Goal: Transaction & Acquisition: Purchase product/service

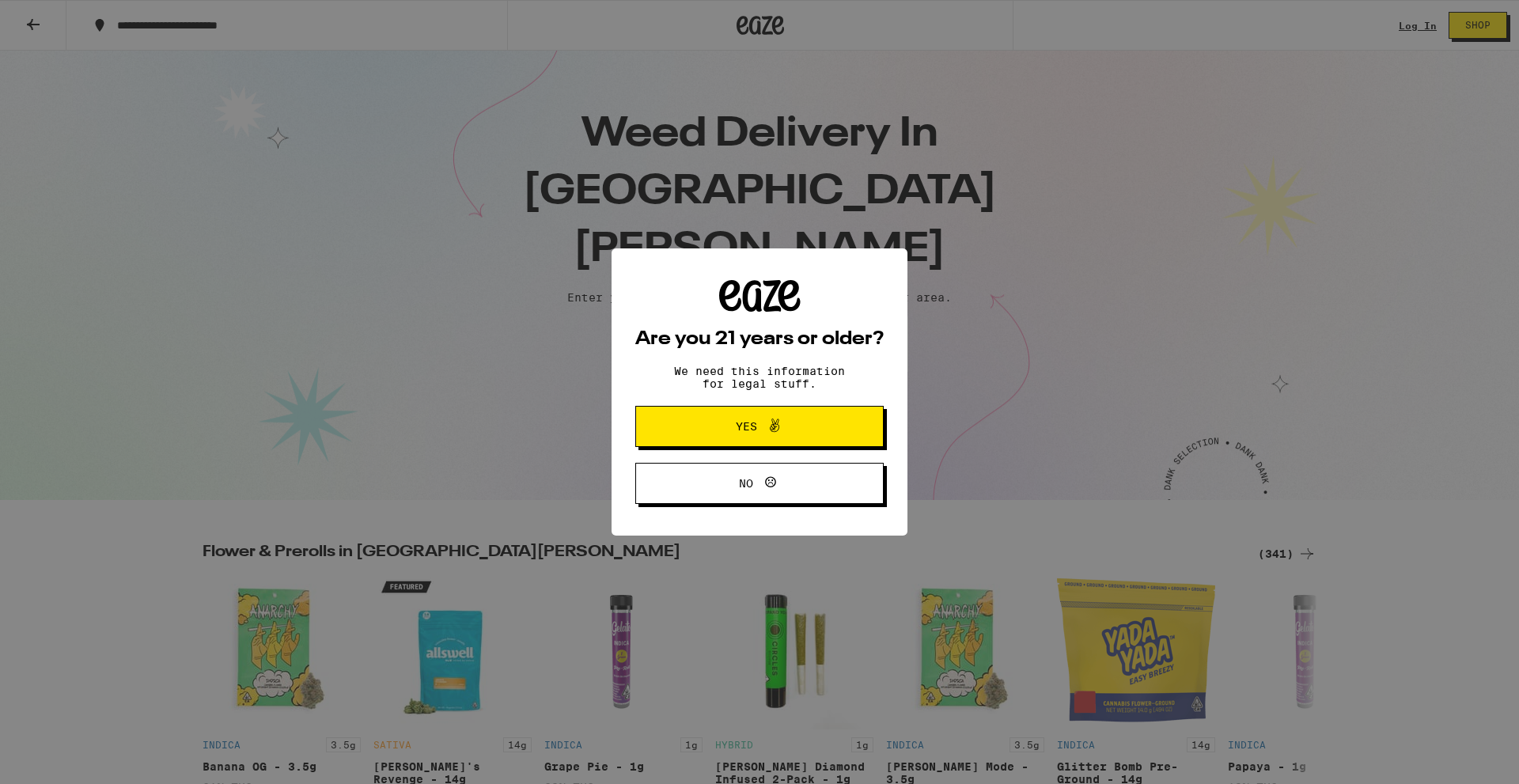
click at [789, 427] on span "Yes" at bounding box center [759, 426] width 120 height 20
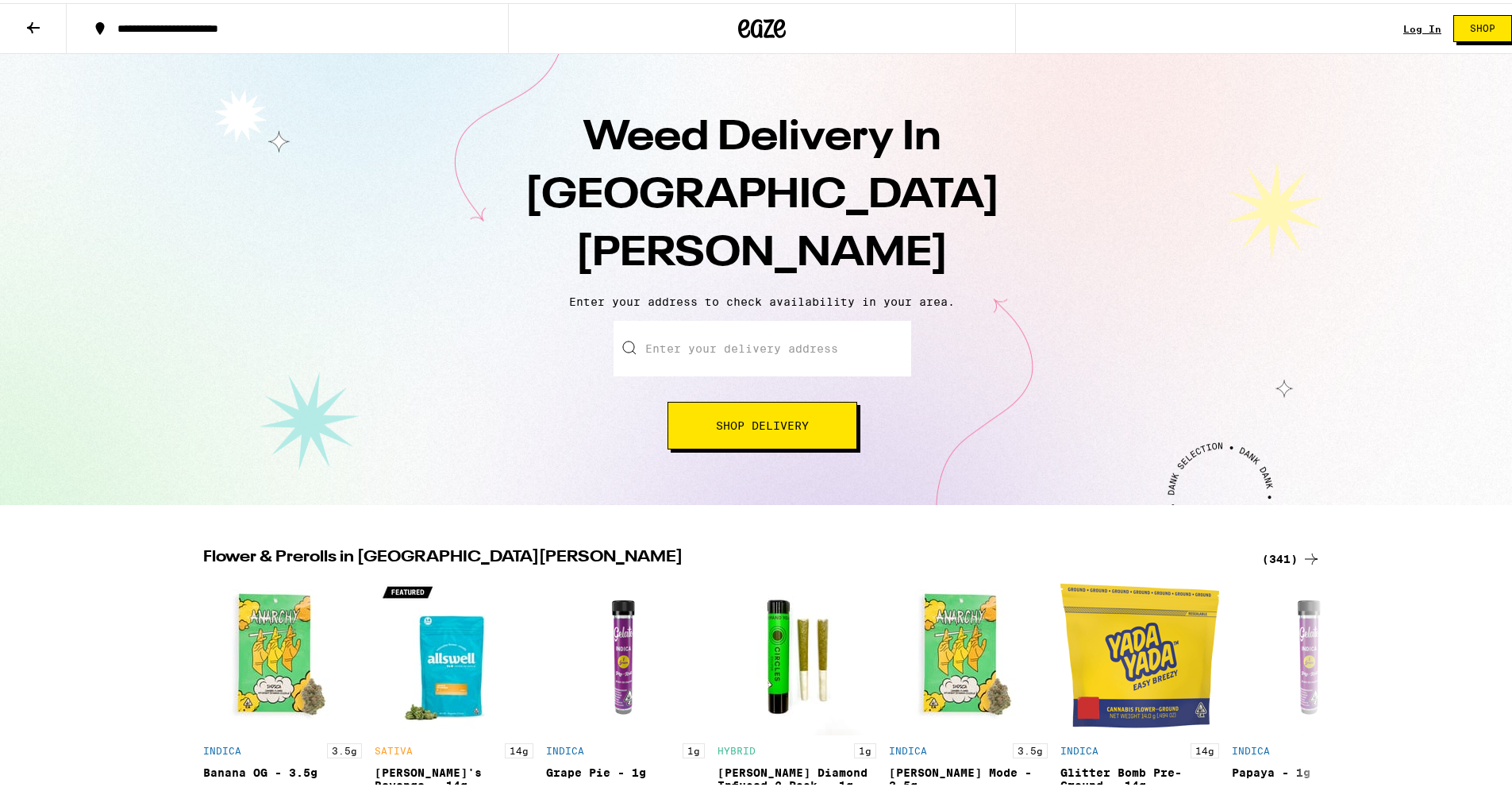
click at [1414, 26] on link "Log In" at bounding box center [1422, 25] width 38 height 11
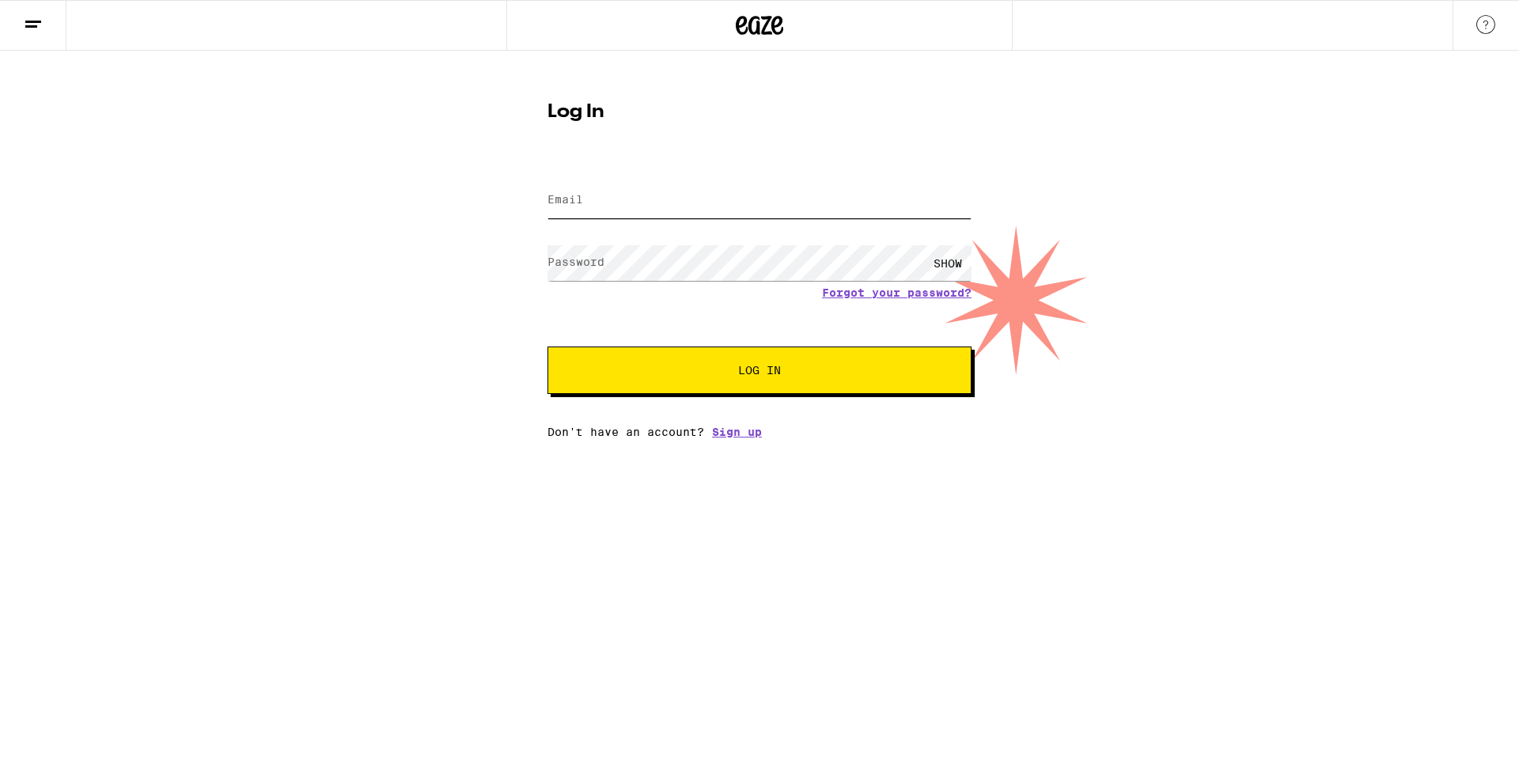
type input "[EMAIL_ADDRESS][DOMAIN_NAME]"
click at [738, 438] on link "Sign up" at bounding box center [736, 432] width 49 height 13
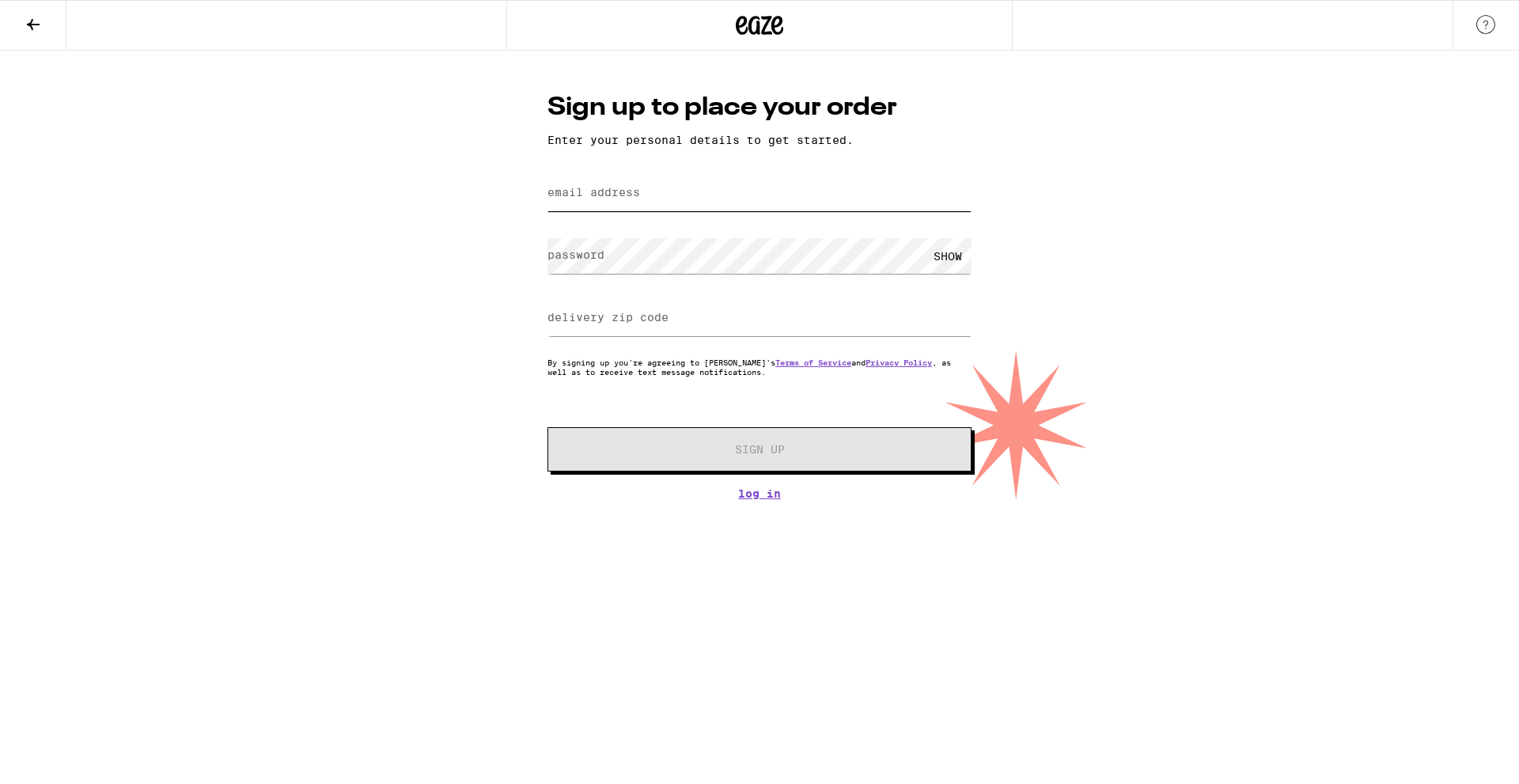
click at [697, 192] on input "email address" at bounding box center [759, 194] width 424 height 36
type input "[EMAIL_ADDRESS][DOMAIN_NAME]"
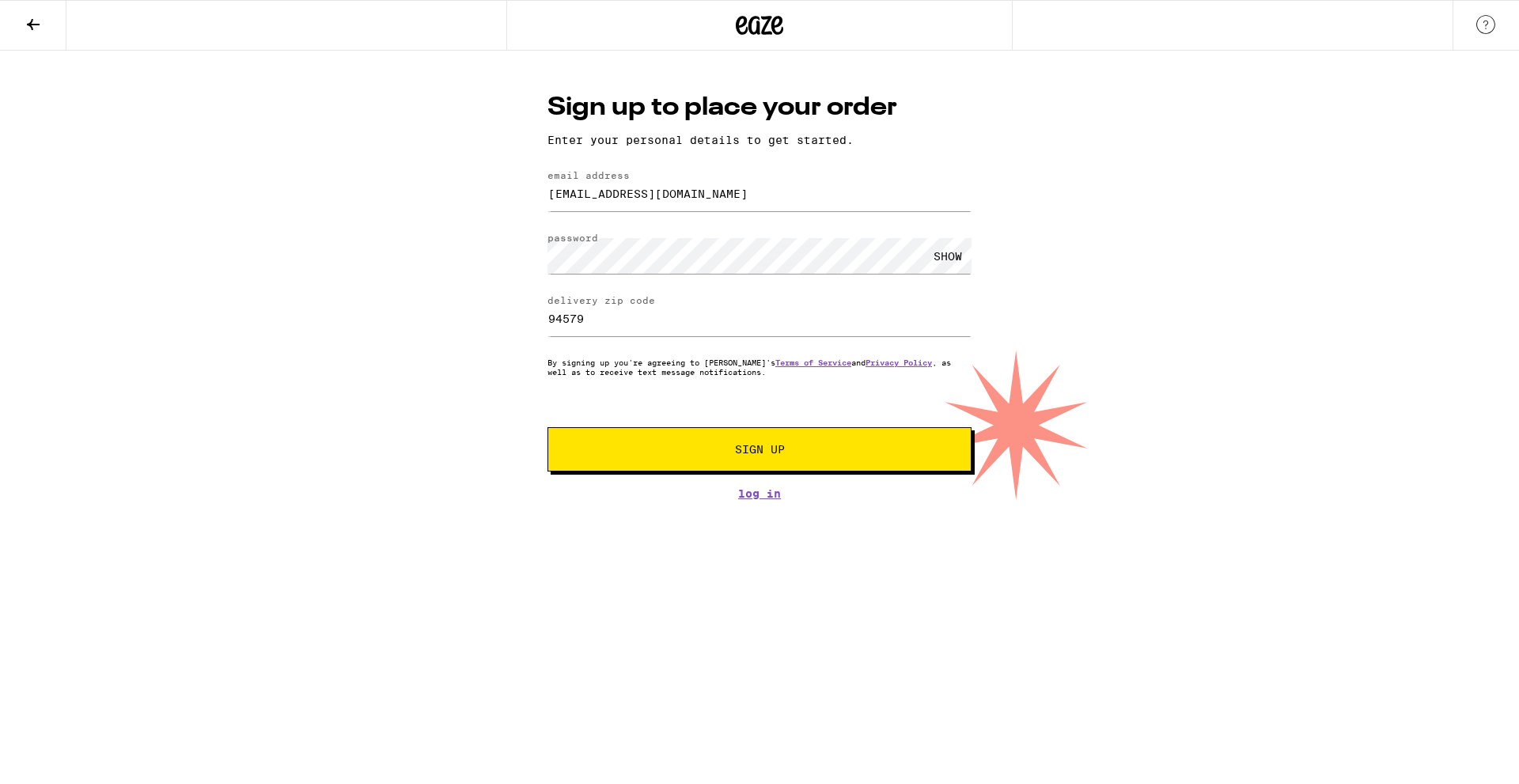
click at [448, 289] on div "Sign up to place your order Enter your personal details to get started. email a…" at bounding box center [759, 275] width 1519 height 449
drag, startPoint x: 607, startPoint y: 316, endPoint x: 466, endPoint y: 319, distance: 141.0
click at [466, 319] on div "Sign up to place your order Enter your personal details to get started. email a…" at bounding box center [759, 275] width 1519 height 449
type input "95136"
click at [646, 455] on span "Sign Up" at bounding box center [759, 449] width 315 height 11
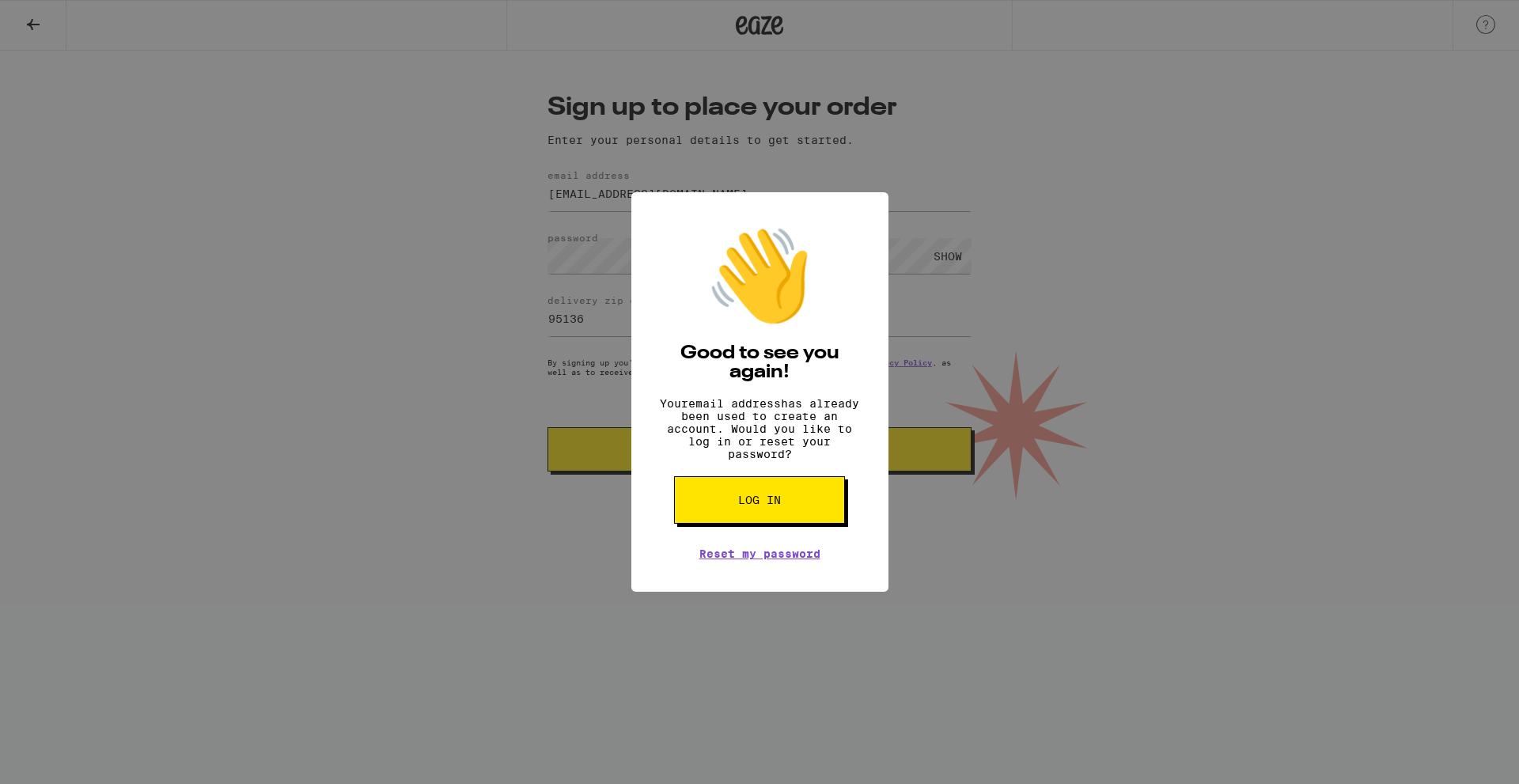
click at [786, 508] on button "Log in" at bounding box center [759, 499] width 171 height 48
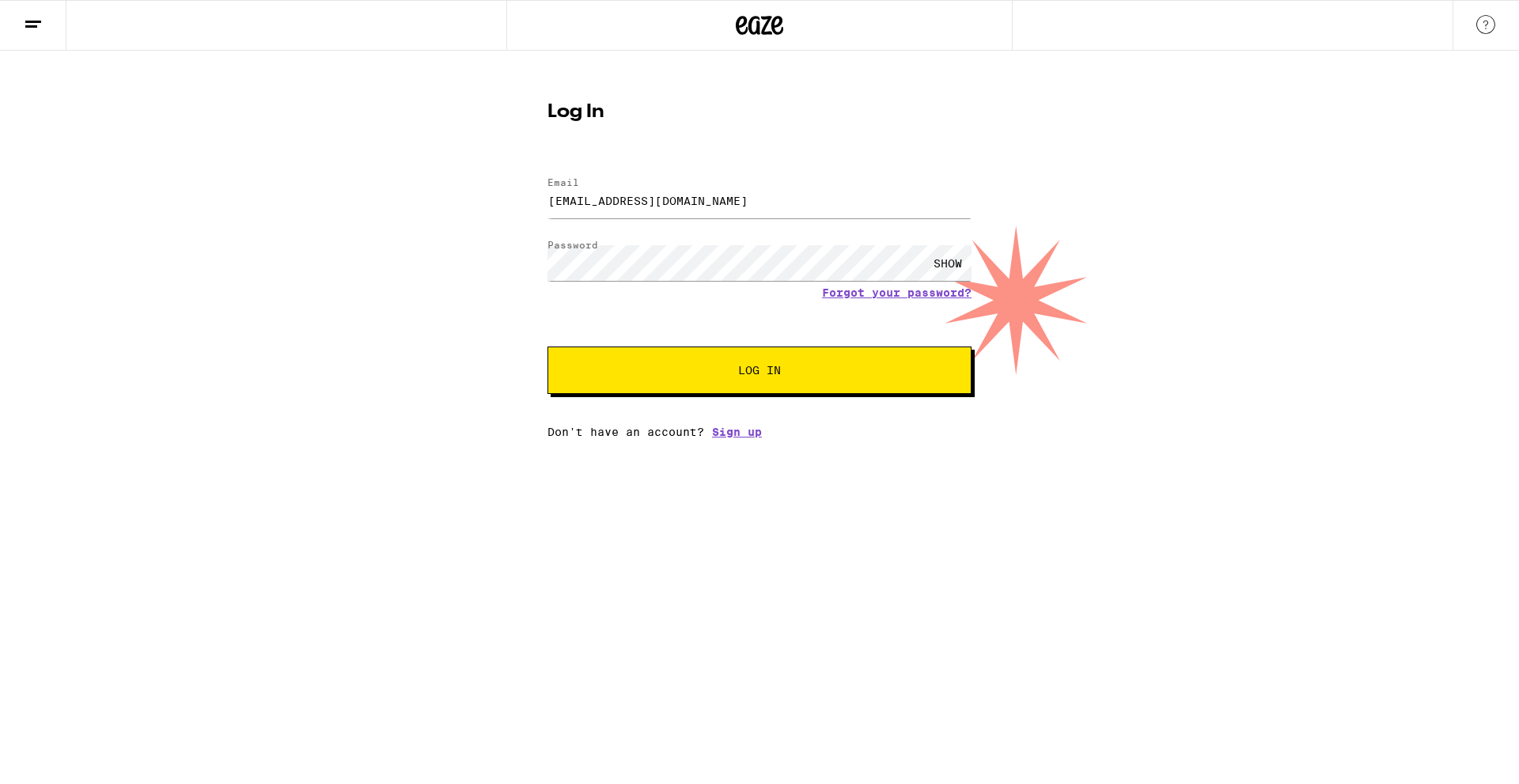
click at [782, 371] on span "Log In" at bounding box center [759, 371] width 296 height 11
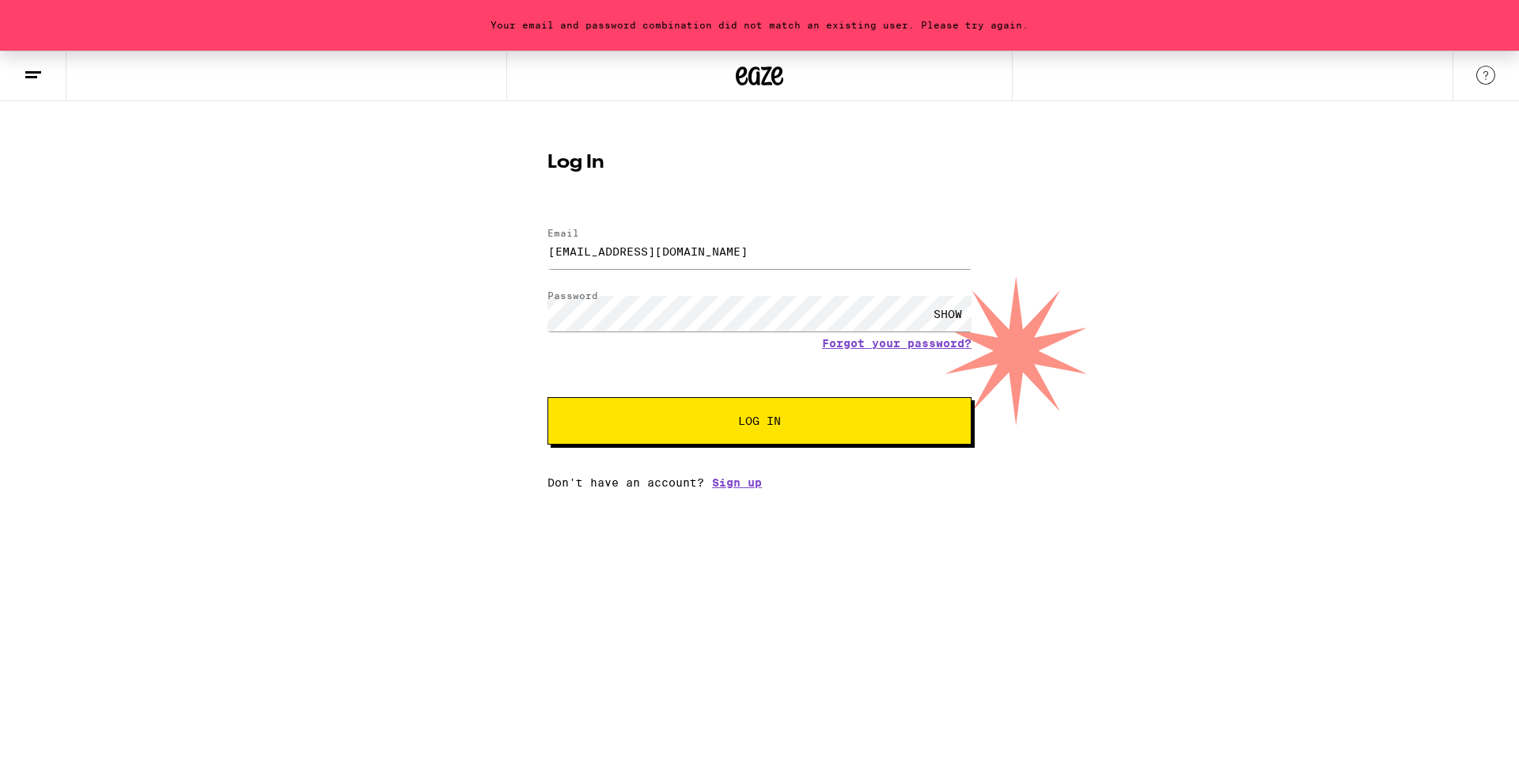
click at [950, 317] on div "SHOW" at bounding box center [947, 314] width 48 height 36
click at [396, 303] on div "Your email and password combination did not match an existing user. Please try …" at bounding box center [759, 269] width 1519 height 438
click at [547, 397] on button "Log In" at bounding box center [759, 421] width 424 height 48
click at [395, 315] on div "Your email and password combination did not match an existing user. Please try …" at bounding box center [759, 269] width 1519 height 438
